Goal: Information Seeking & Learning: Learn about a topic

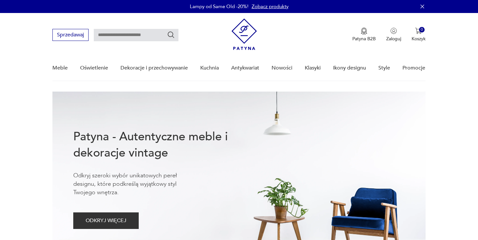
click at [108, 36] on input "text" at bounding box center [136, 35] width 85 height 12
type input "*******"
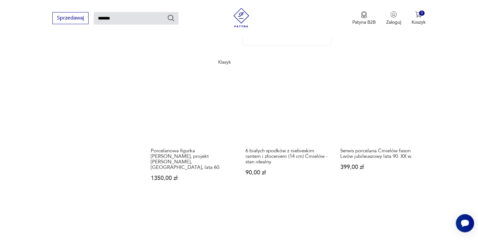
scroll to position [813, 0]
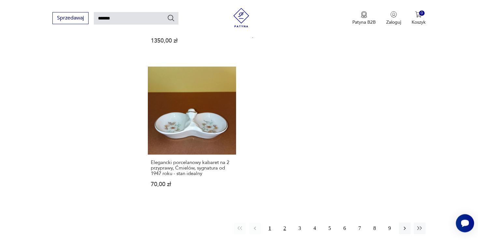
click at [284, 223] on button "2" at bounding box center [285, 229] width 12 height 12
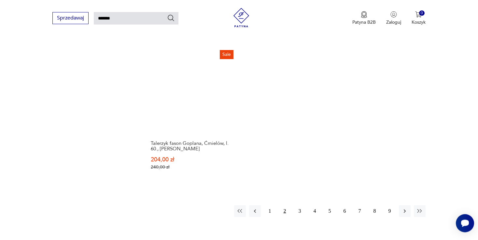
scroll to position [848, 0]
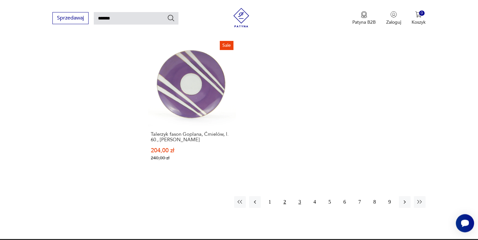
click at [297, 200] on button "3" at bounding box center [300, 203] width 12 height 12
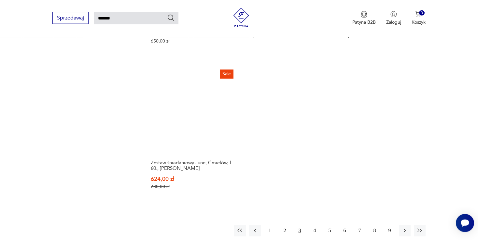
scroll to position [848, 0]
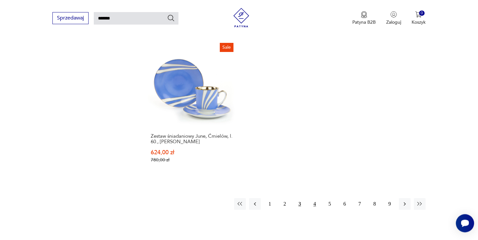
click at [314, 198] on button "4" at bounding box center [315, 204] width 12 height 12
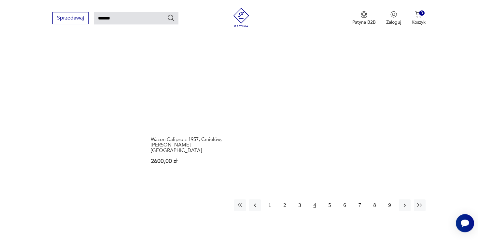
scroll to position [848, 0]
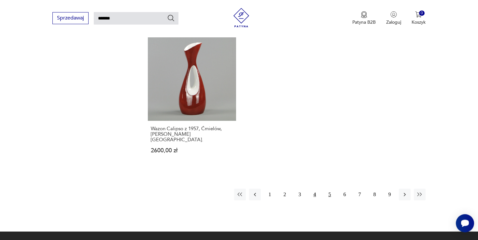
click at [330, 189] on button "5" at bounding box center [330, 195] width 12 height 12
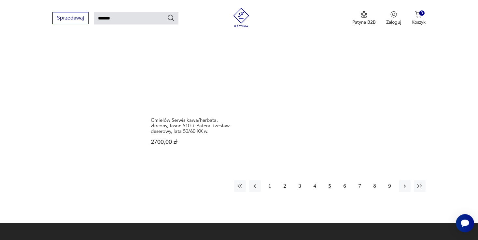
scroll to position [848, 0]
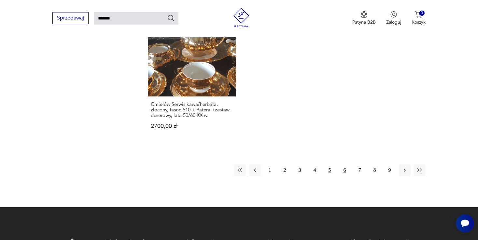
click at [343, 165] on button "6" at bounding box center [345, 171] width 12 height 12
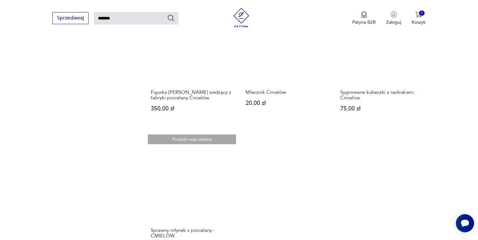
scroll to position [813, 0]
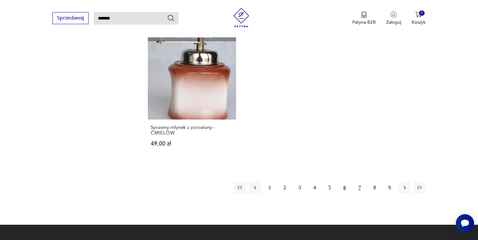
click at [359, 182] on button "7" at bounding box center [360, 188] width 12 height 12
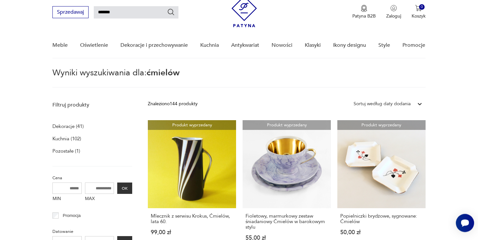
scroll to position [23, 0]
drag, startPoint x: 131, startPoint y: 15, endPoint x: 71, endPoint y: 16, distance: 59.9
click at [94, 16] on input "*******" at bounding box center [136, 12] width 85 height 12
type input "********"
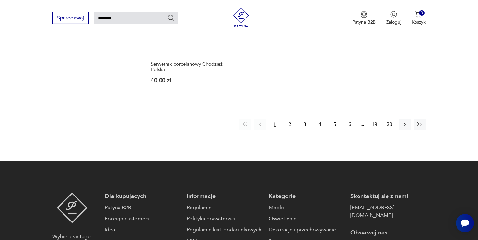
scroll to position [882, 0]
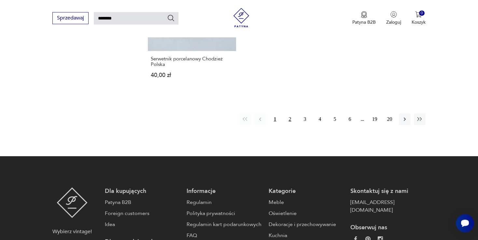
click at [290, 114] on button "2" at bounding box center [290, 120] width 12 height 12
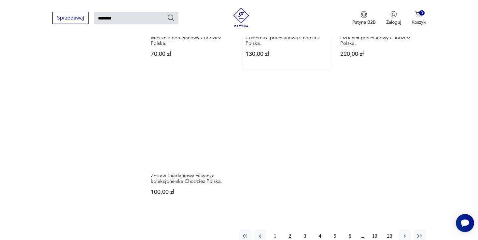
scroll to position [779, 0]
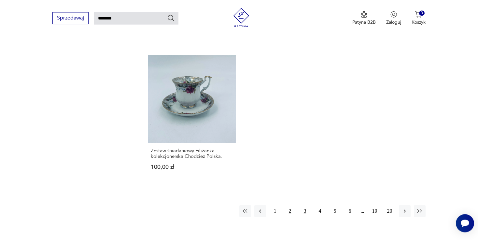
click at [306, 211] on button "3" at bounding box center [305, 212] width 12 height 12
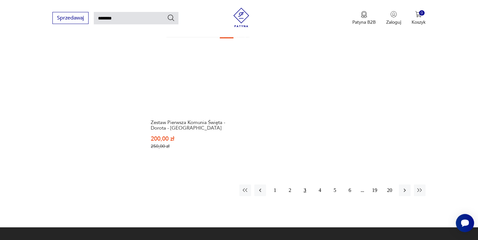
scroll to position [848, 0]
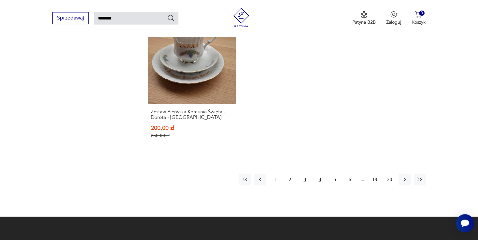
click at [319, 174] on button "4" at bounding box center [320, 180] width 12 height 12
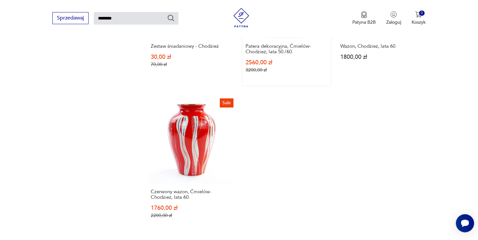
scroll to position [882, 0]
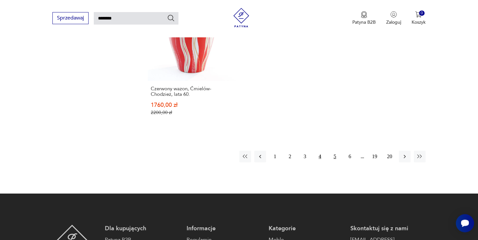
click at [336, 151] on button "5" at bounding box center [335, 157] width 12 height 12
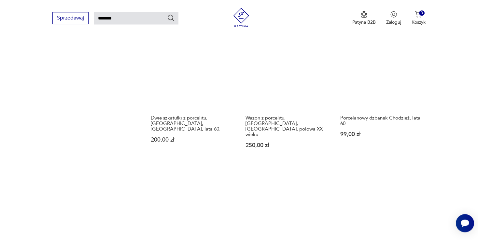
scroll to position [779, 0]
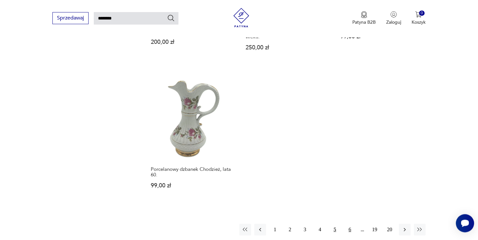
click at [348, 224] on button "6" at bounding box center [350, 230] width 12 height 12
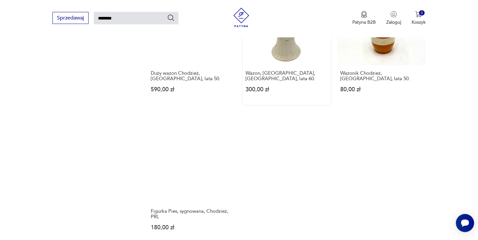
scroll to position [779, 0]
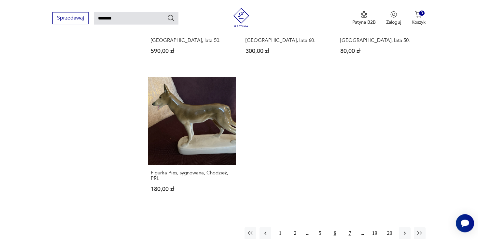
click at [348, 228] on button "7" at bounding box center [350, 234] width 12 height 12
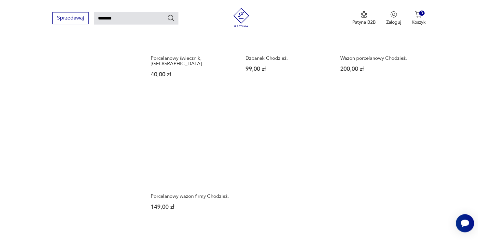
scroll to position [813, 0]
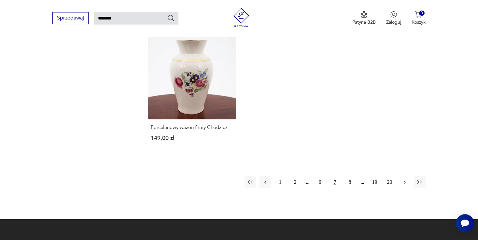
click at [405, 179] on icon "button" at bounding box center [404, 182] width 7 height 7
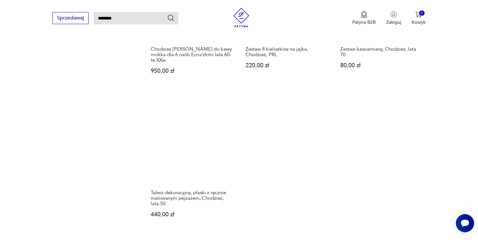
scroll to position [813, 0]
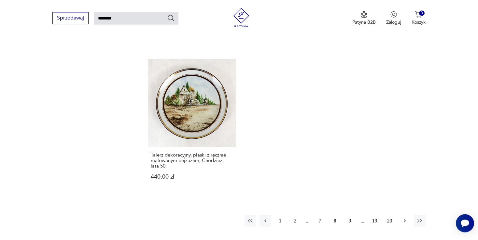
click at [403, 218] on icon "button" at bounding box center [404, 221] width 7 height 7
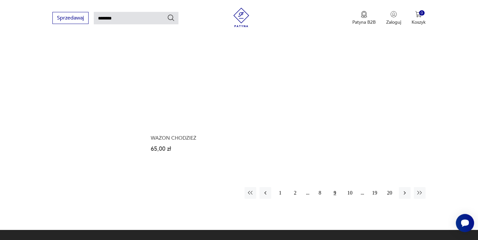
scroll to position [813, 0]
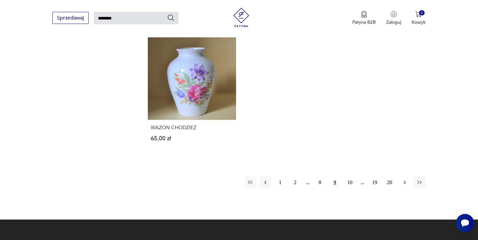
click at [404, 180] on icon "button" at bounding box center [404, 183] width 7 height 7
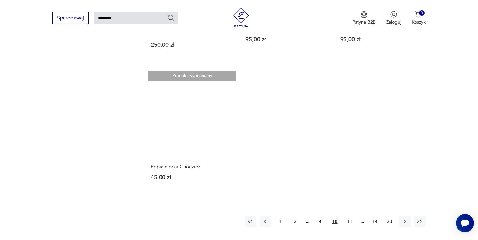
scroll to position [779, 0]
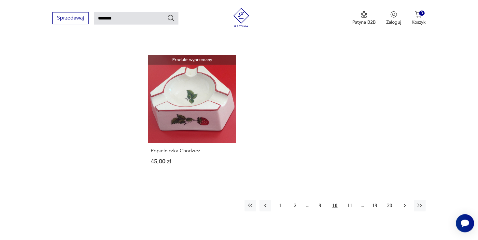
click at [404, 205] on icon "button" at bounding box center [404, 206] width 2 height 4
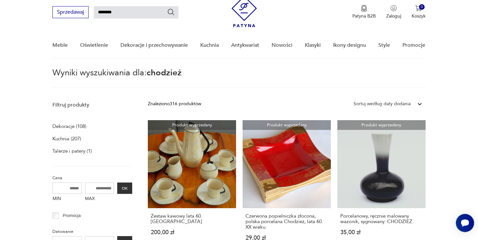
scroll to position [23, 0]
drag, startPoint x: 133, startPoint y: 15, endPoint x: 79, endPoint y: 14, distance: 54.7
click at [94, 14] on input "********" at bounding box center [136, 12] width 85 height 12
type input "**********"
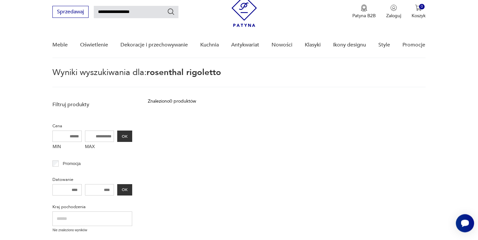
scroll to position [23, 0]
